Goal: Transaction & Acquisition: Purchase product/service

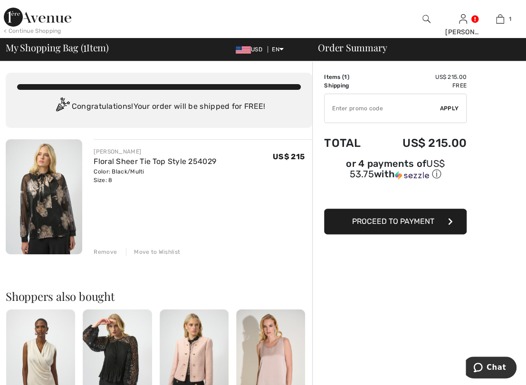
click at [378, 221] on span "Proceed to Payment" at bounding box center [393, 221] width 82 height 9
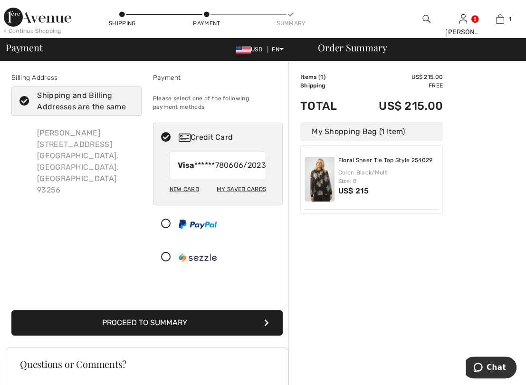
click at [243, 197] on div "My Saved Cards" at bounding box center [241, 189] width 49 height 16
radio input "true"
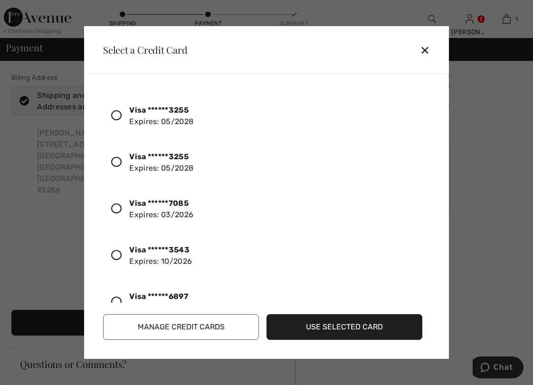
click at [114, 161] on icon at bounding box center [116, 162] width 10 height 10
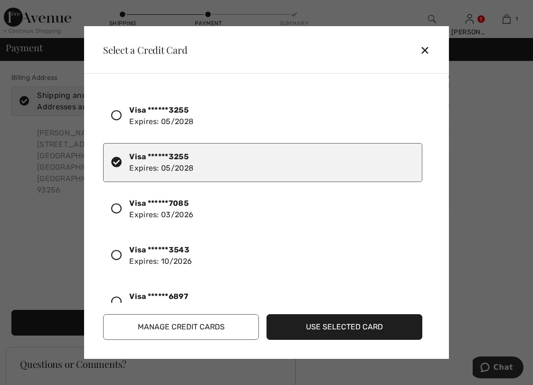
click at [317, 330] on button "Use Selected Card" at bounding box center [345, 327] width 156 height 26
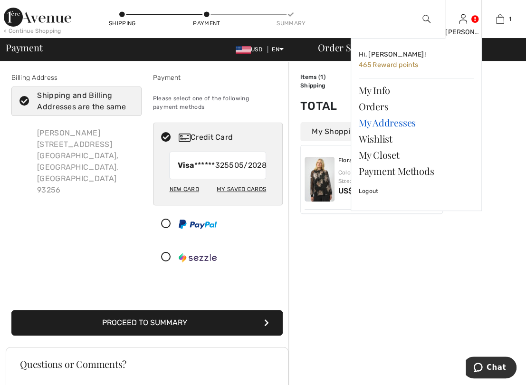
click at [379, 121] on link "My Addresses" at bounding box center [416, 123] width 115 height 16
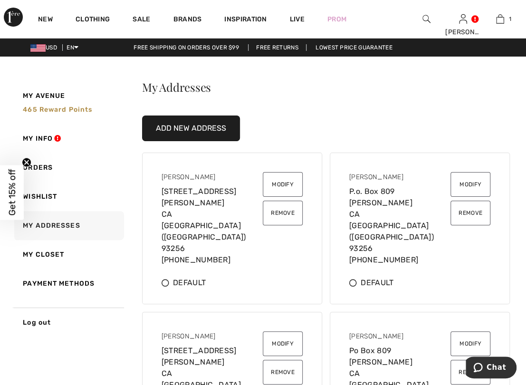
click at [290, 213] on button "Remove" at bounding box center [283, 213] width 40 height 25
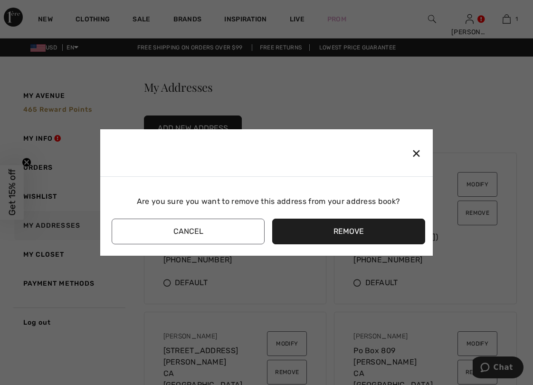
click at [320, 234] on button "Remove" at bounding box center [348, 232] width 153 height 26
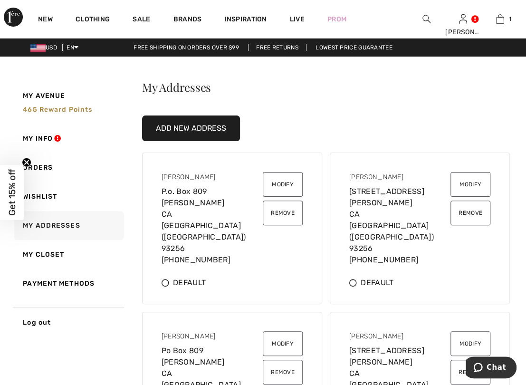
scroll to position [48, 0]
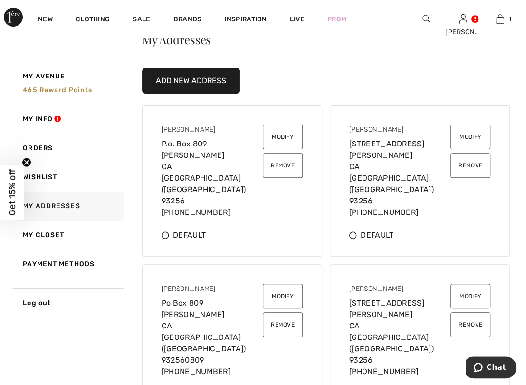
click at [355, 232] on icon at bounding box center [353, 236] width 8 height 8
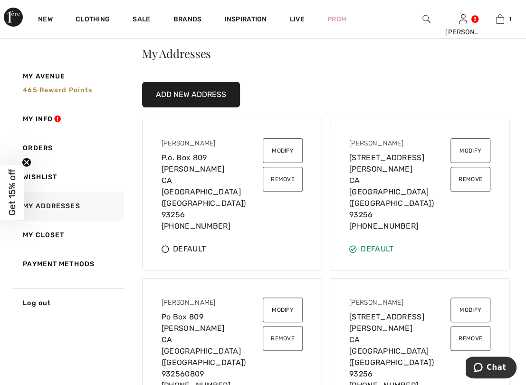
scroll to position [0, 0]
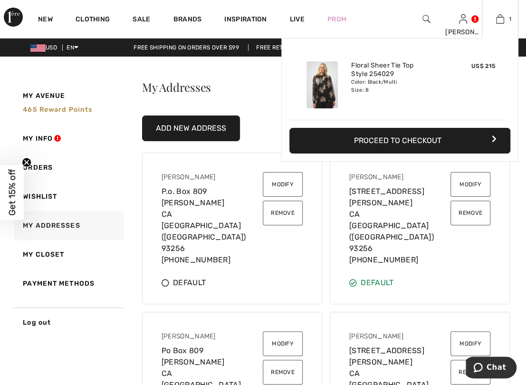
click at [356, 142] on button "Proceed to Checkout" at bounding box center [400, 141] width 221 height 26
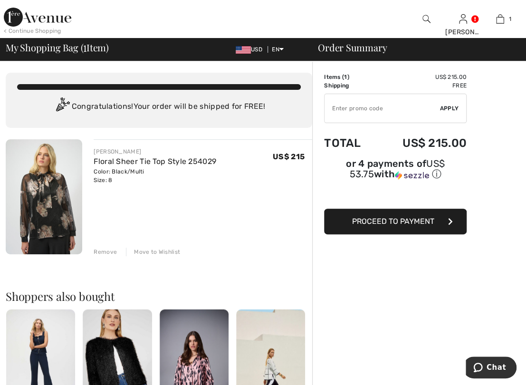
click at [392, 221] on span "Proceed to Payment" at bounding box center [393, 221] width 82 height 9
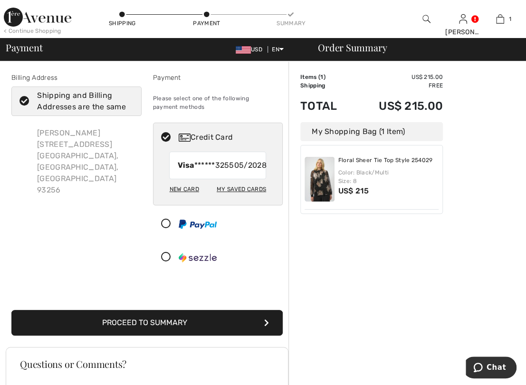
click at [27, 99] on icon at bounding box center [24, 102] width 25 height 10
click at [127, 99] on input "Shipping and Billing Addresses are the same" at bounding box center [130, 101] width 6 height 29
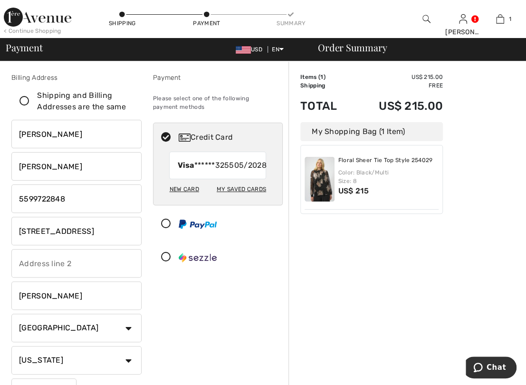
checkbox input "false"
click at [103, 235] on input "11710 Road 136" at bounding box center [76, 231] width 130 height 29
type input "1"
type input "P.O. box 809"
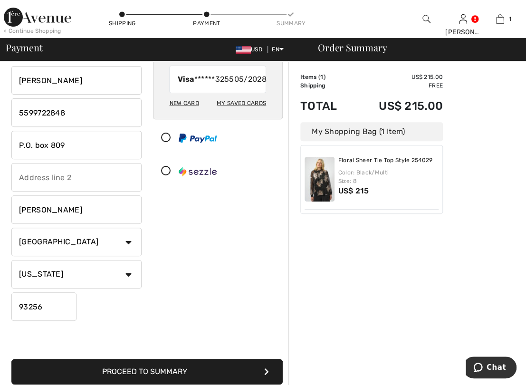
scroll to position [95, 0]
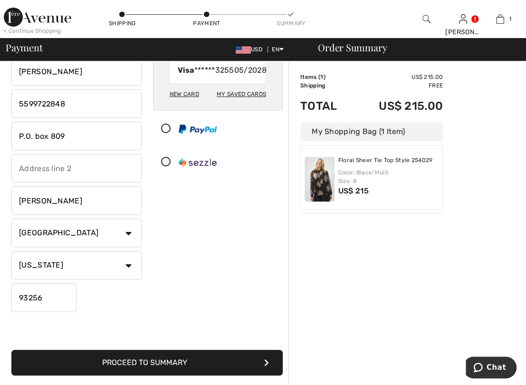
click at [152, 372] on button "Proceed to Summary" at bounding box center [146, 363] width 271 height 26
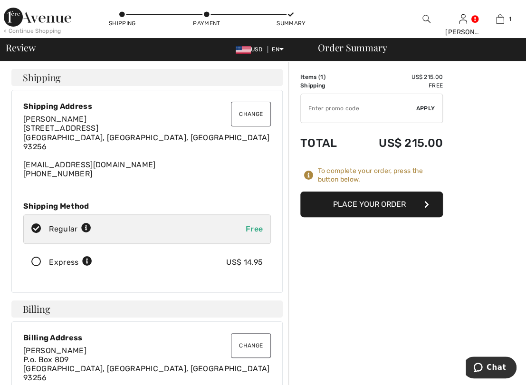
click at [250, 113] on button "Change" at bounding box center [251, 114] width 40 height 25
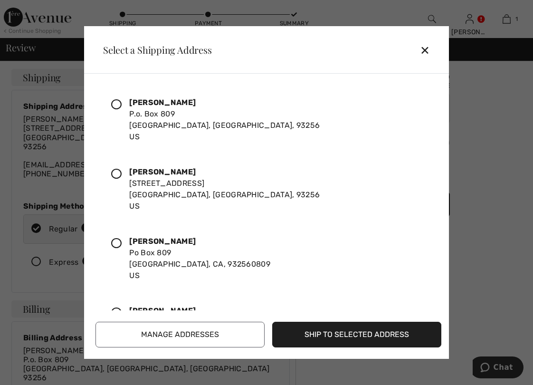
click at [118, 173] on icon at bounding box center [116, 174] width 10 height 10
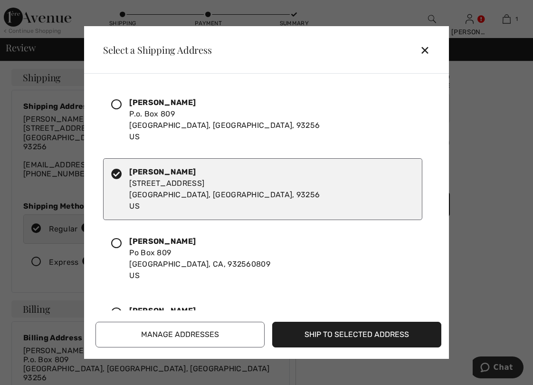
click at [320, 334] on button "Ship to Selected Address" at bounding box center [356, 335] width 169 height 26
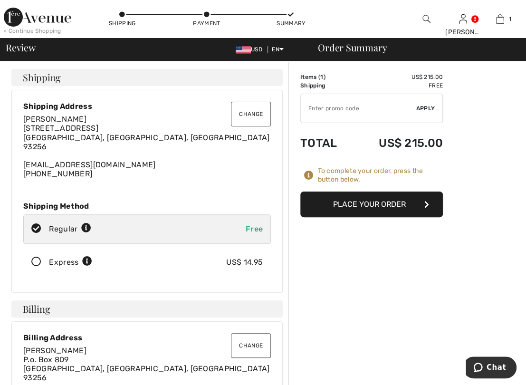
click at [366, 203] on button "Place Your Order" at bounding box center [372, 205] width 143 height 26
